Goal: Task Accomplishment & Management: Manage account settings

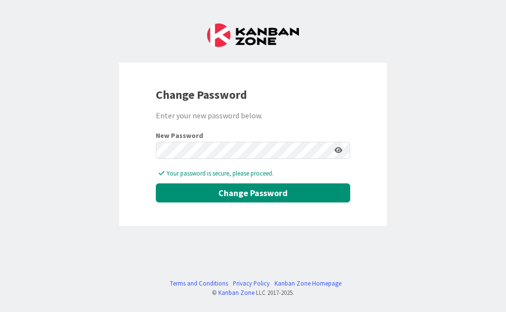
click at [388, 212] on div "Change Password Enter your new password below. New Password Your password is se…" at bounding box center [253, 156] width 506 height 312
click at [340, 148] on icon at bounding box center [339, 150] width 8 height 7
click at [255, 251] on div "Change Password Enter your new password below. New Password Your password is se…" at bounding box center [253, 156] width 506 height 312
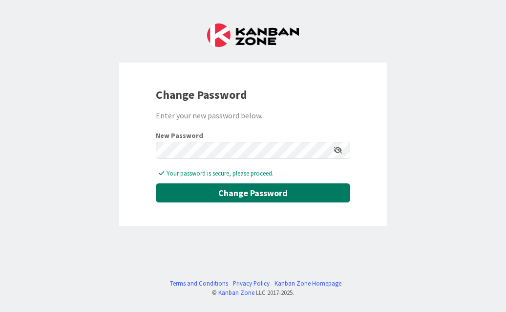
click at [256, 196] on button "Change Password" at bounding box center [253, 192] width 195 height 19
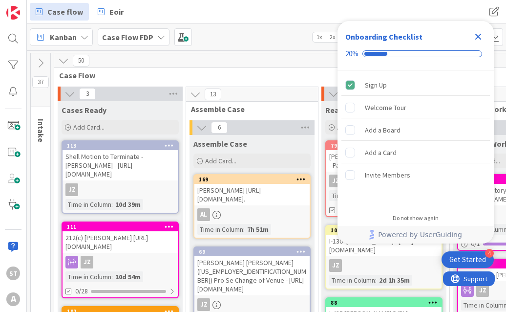
click at [479, 38] on icon "Close Checklist" at bounding box center [479, 37] width 6 height 6
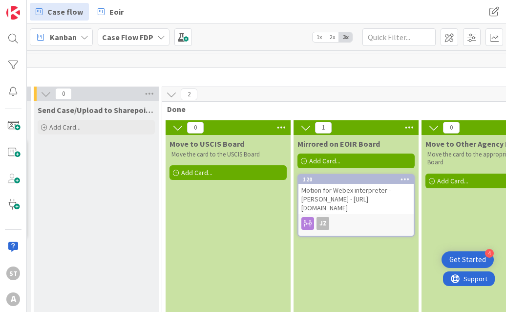
scroll to position [0, 1213]
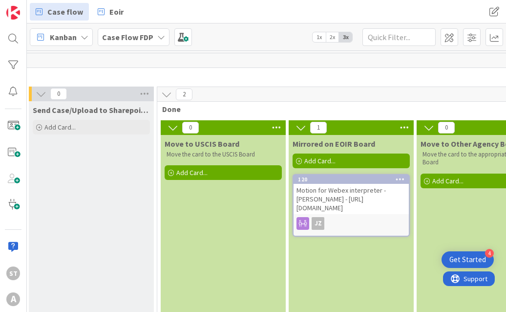
click at [122, 39] on b "Case Flow FDP" at bounding box center [127, 37] width 51 height 10
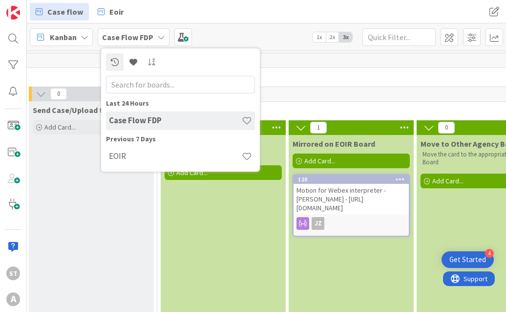
click at [122, 39] on b "Case Flow FDP" at bounding box center [127, 37] width 51 height 10
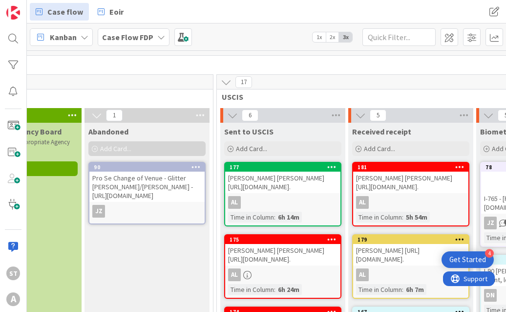
scroll to position [12, 1619]
